Goal: Find specific page/section

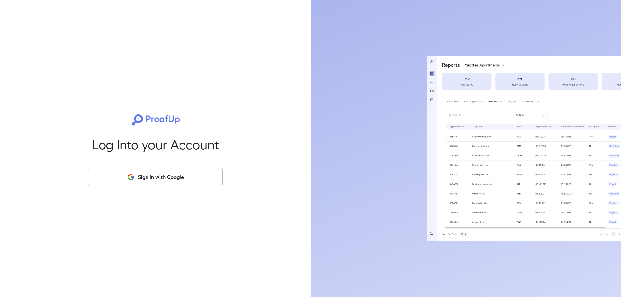
click at [121, 179] on button "Sign in with Google" at bounding box center [155, 177] width 134 height 19
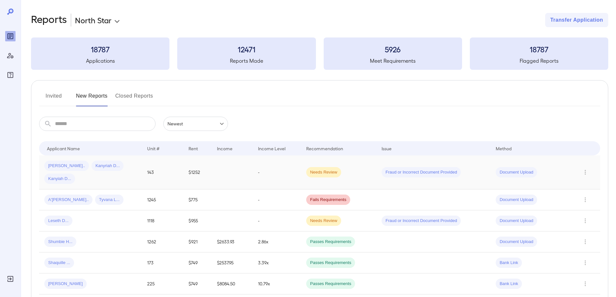
click at [224, 179] on td at bounding box center [232, 172] width 41 height 34
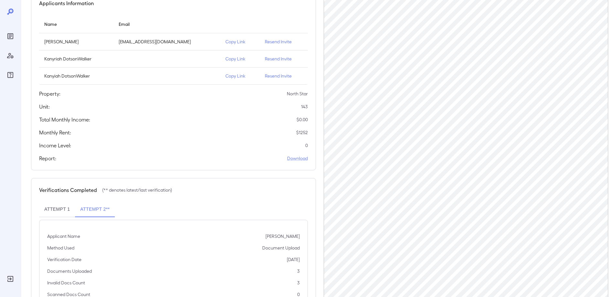
scroll to position [97, 0]
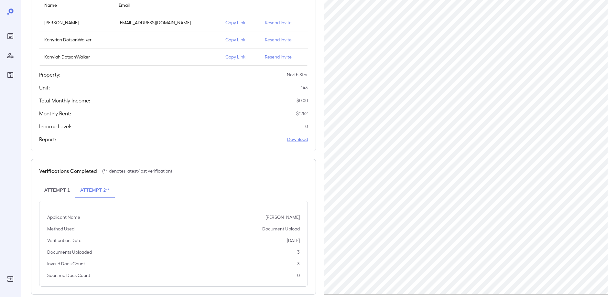
scroll to position [97, 0]
